Goal: Information Seeking & Learning: Check status

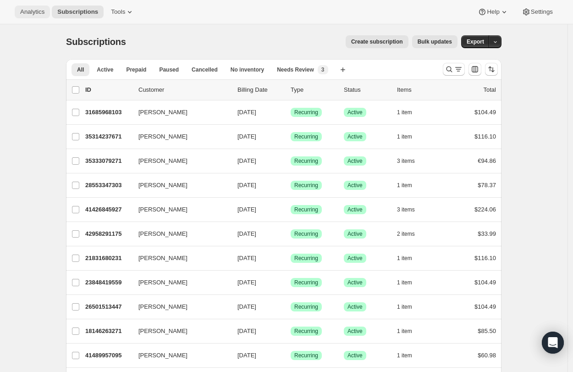
click at [16, 15] on button "Analytics" at bounding box center [32, 12] width 35 height 13
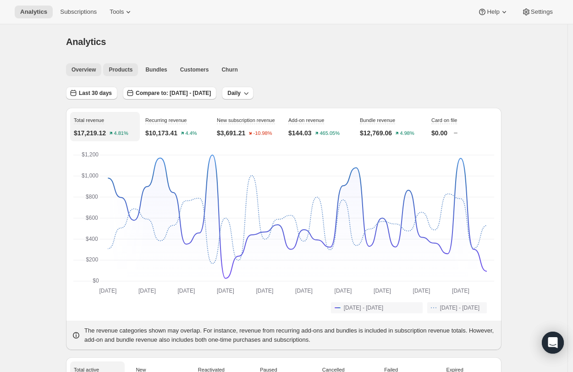
click at [114, 64] on button "Products" at bounding box center [120, 69] width 35 height 13
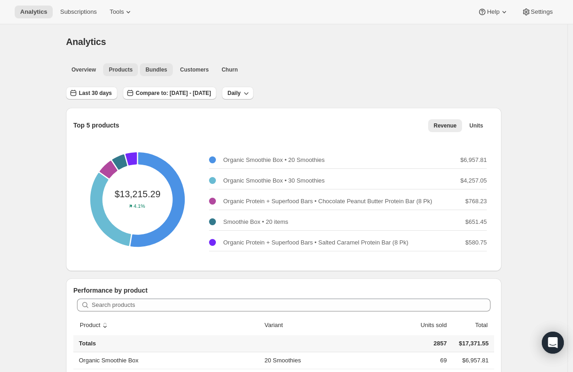
click at [167, 71] on span "Bundles" at bounding box center [156, 69] width 22 height 7
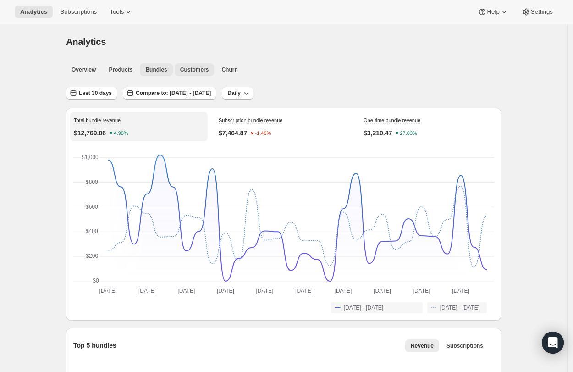
click at [190, 74] on button "Customers" at bounding box center [195, 69] width 40 height 13
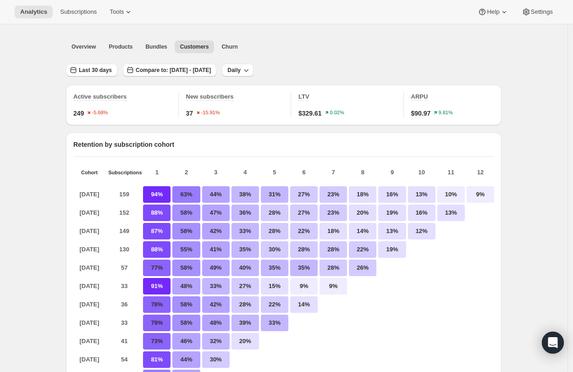
scroll to position [22, 0]
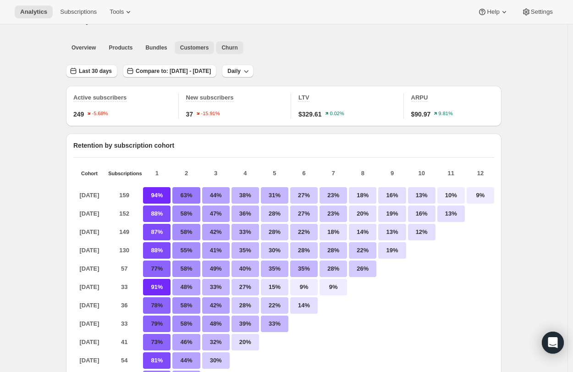
click at [232, 48] on span "Churn" at bounding box center [229, 47] width 16 height 7
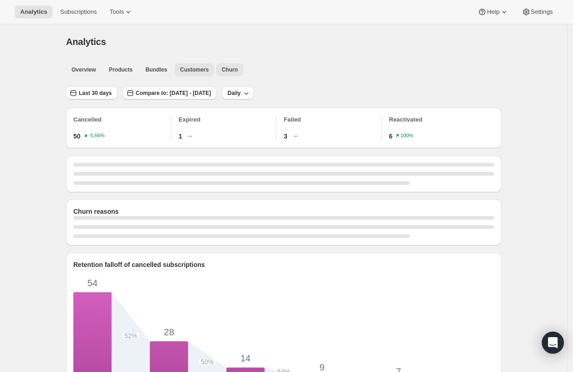
click at [204, 68] on span "Customers" at bounding box center [194, 69] width 29 height 7
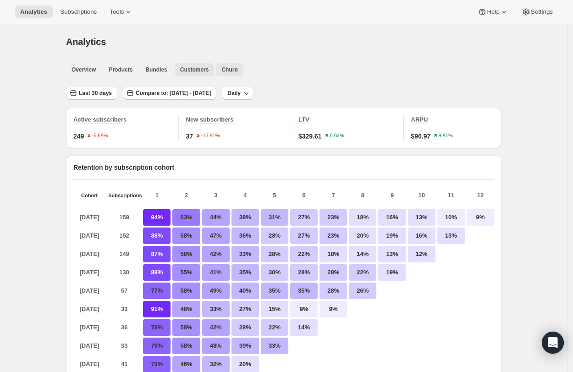
click at [224, 70] on button "Churn" at bounding box center [229, 69] width 27 height 13
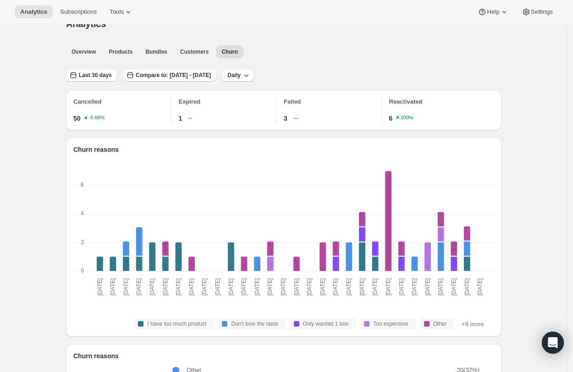
scroll to position [19, 0]
click at [98, 77] on span "Last 30 days" at bounding box center [95, 74] width 33 height 7
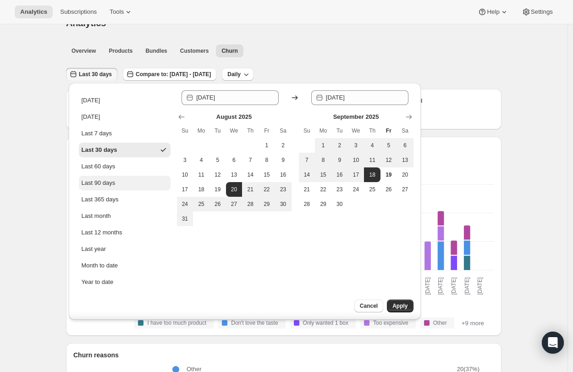
click at [121, 182] on button "Last 90 days" at bounding box center [125, 183] width 92 height 15
type input "[DATE]"
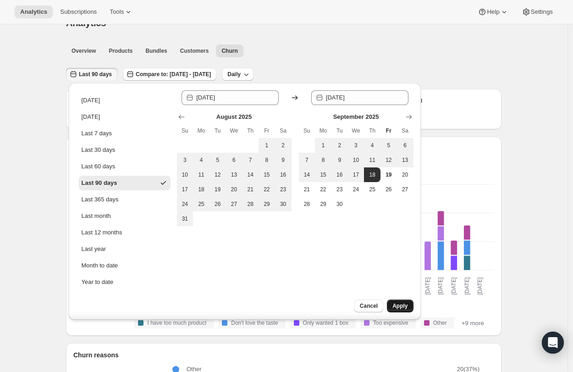
click at [395, 301] on button "Apply" at bounding box center [400, 305] width 26 height 13
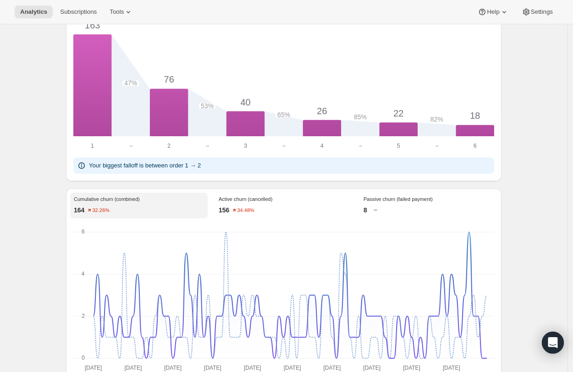
scroll to position [818, 0]
